Goal: Task Accomplishment & Management: Manage account settings

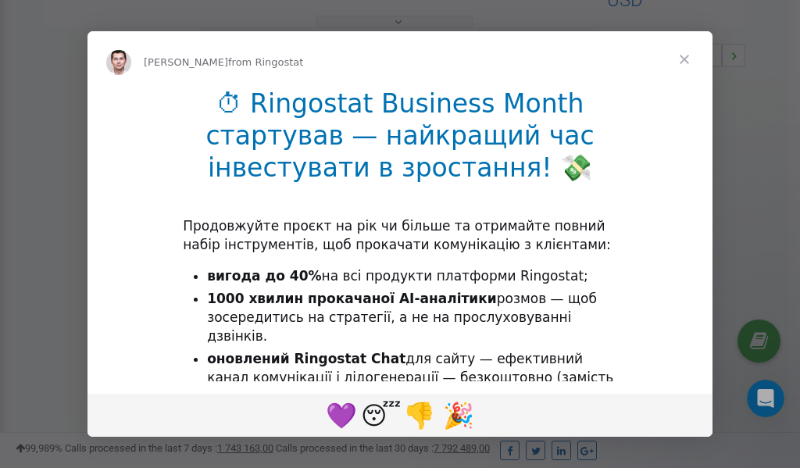
click at [686, 57] on span "Close" at bounding box center [684, 59] width 56 height 56
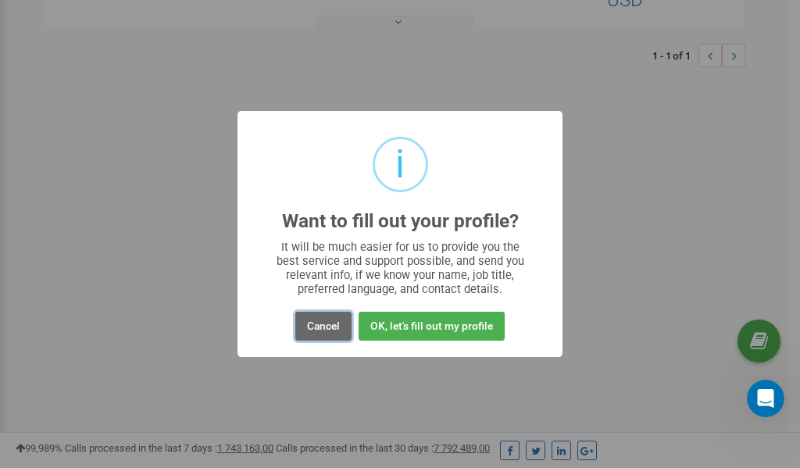
click at [329, 325] on button "Cancel" at bounding box center [323, 326] width 56 height 29
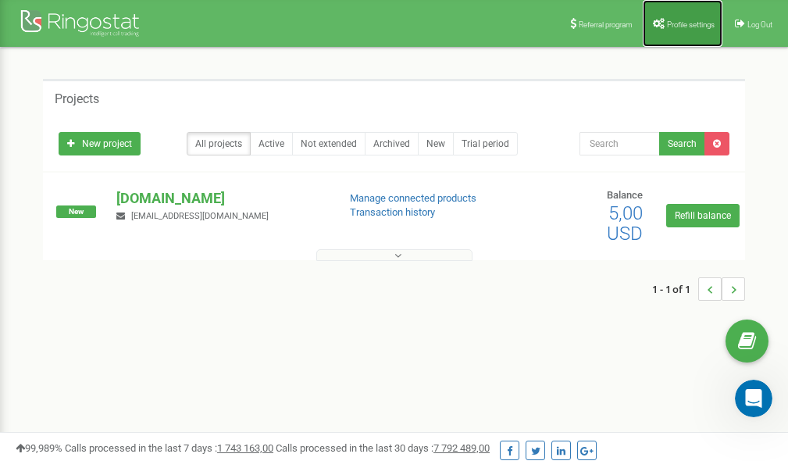
click at [684, 23] on span "Profile settings" at bounding box center [691, 24] width 48 height 9
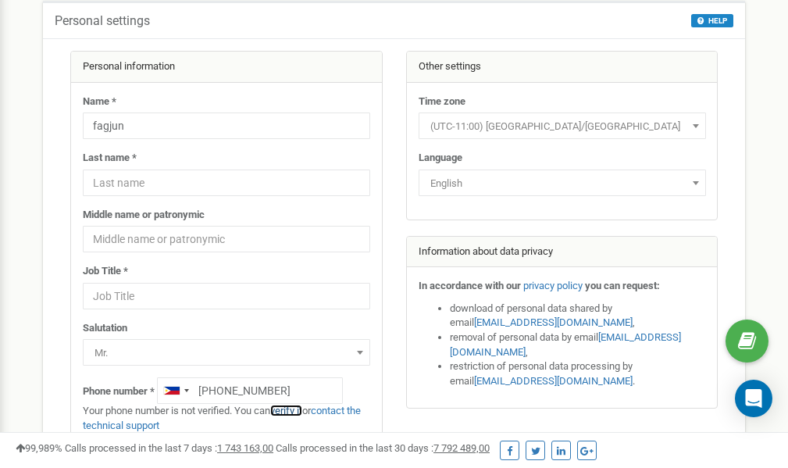
click at [297, 412] on link "verify it" at bounding box center [286, 411] width 32 height 12
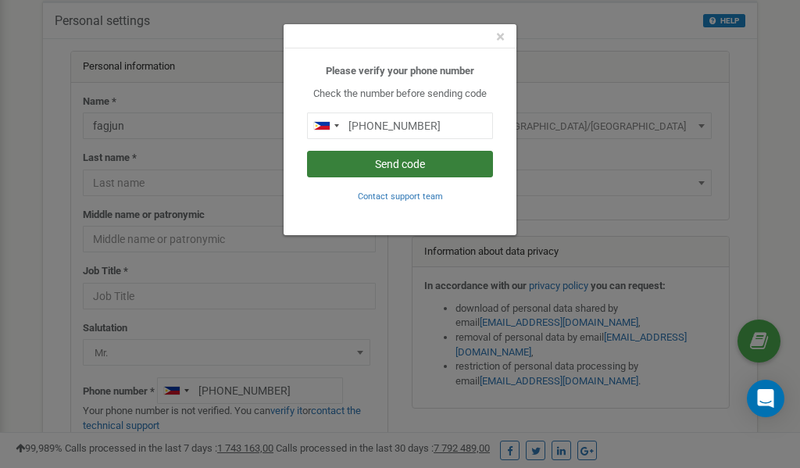
click at [405, 162] on button "Send code" at bounding box center [400, 164] width 186 height 27
